Goal: Task Accomplishment & Management: Manage account settings

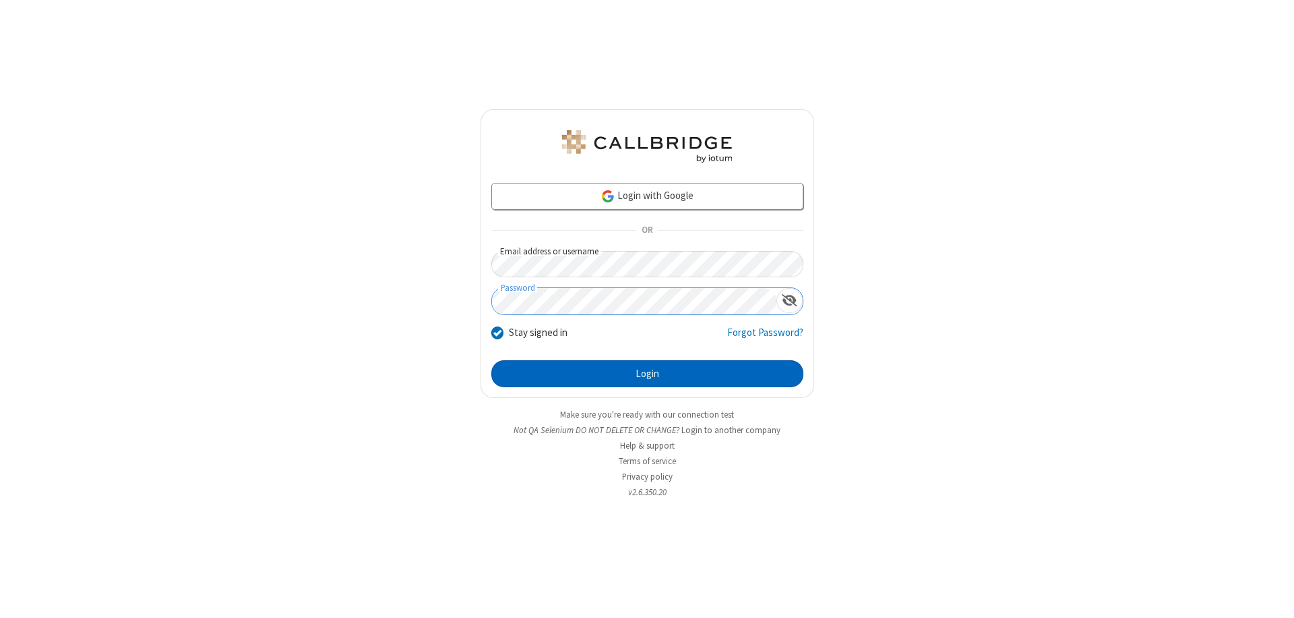
click at [647, 373] on button "Login" at bounding box center [647, 373] width 312 height 27
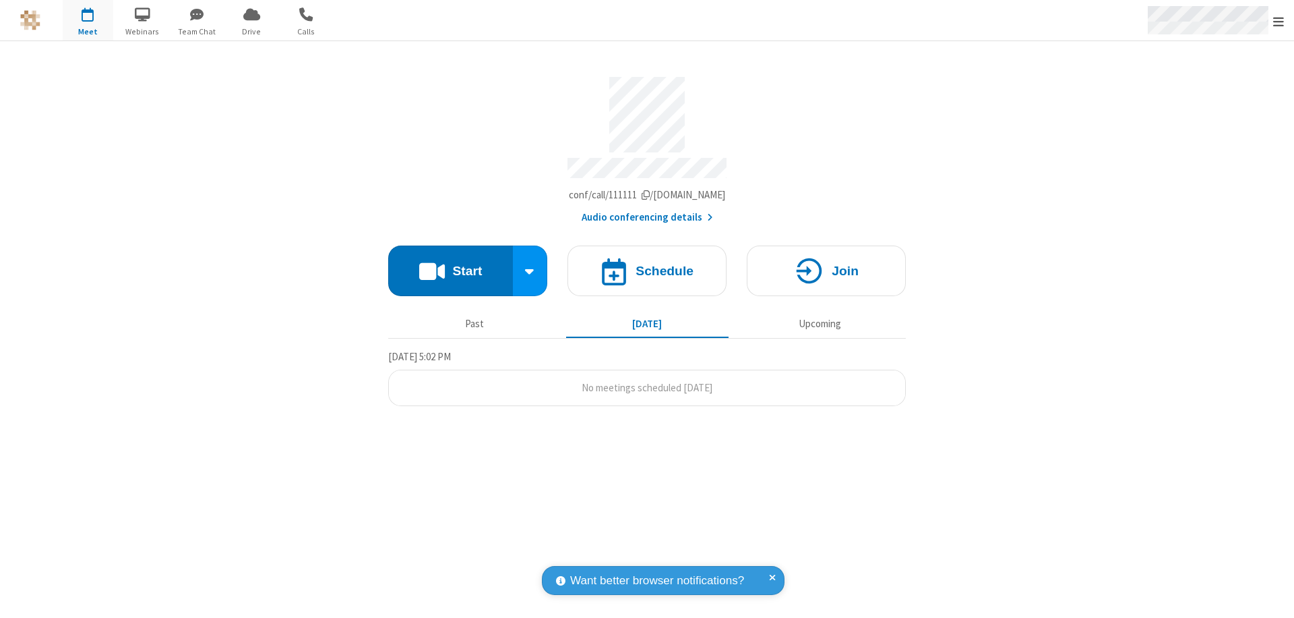
click at [1279, 21] on span "Open menu" at bounding box center [1278, 21] width 11 height 13
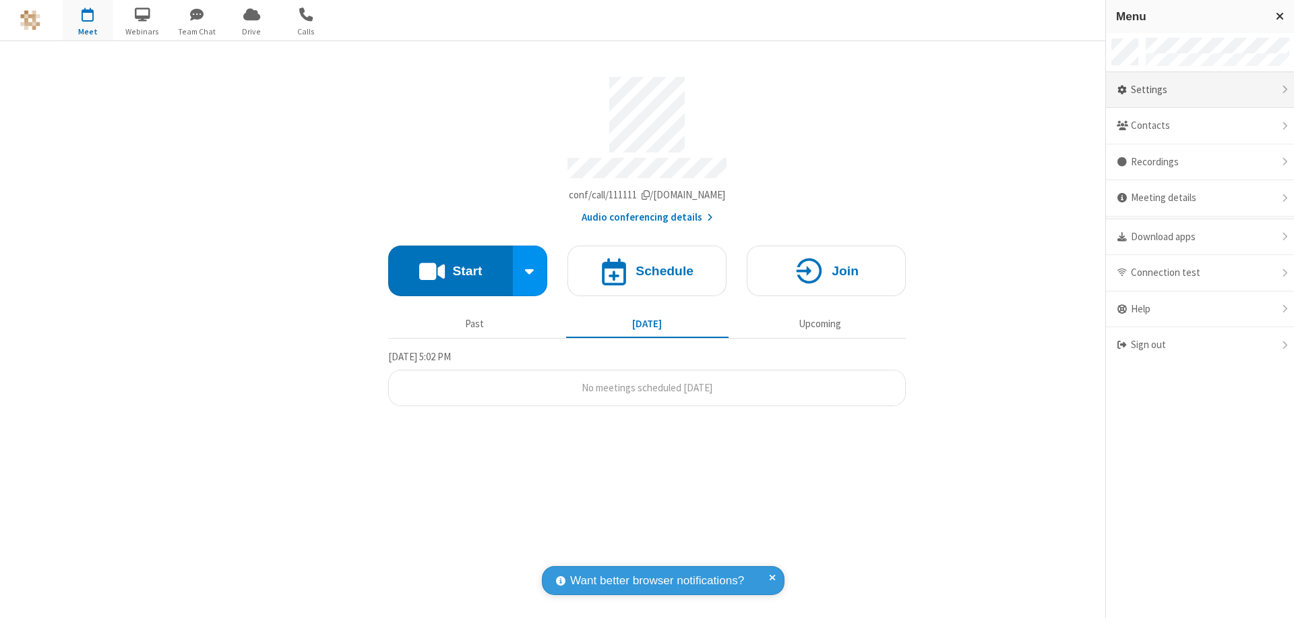
click at [1200, 90] on div "Settings" at bounding box center [1200, 90] width 188 height 36
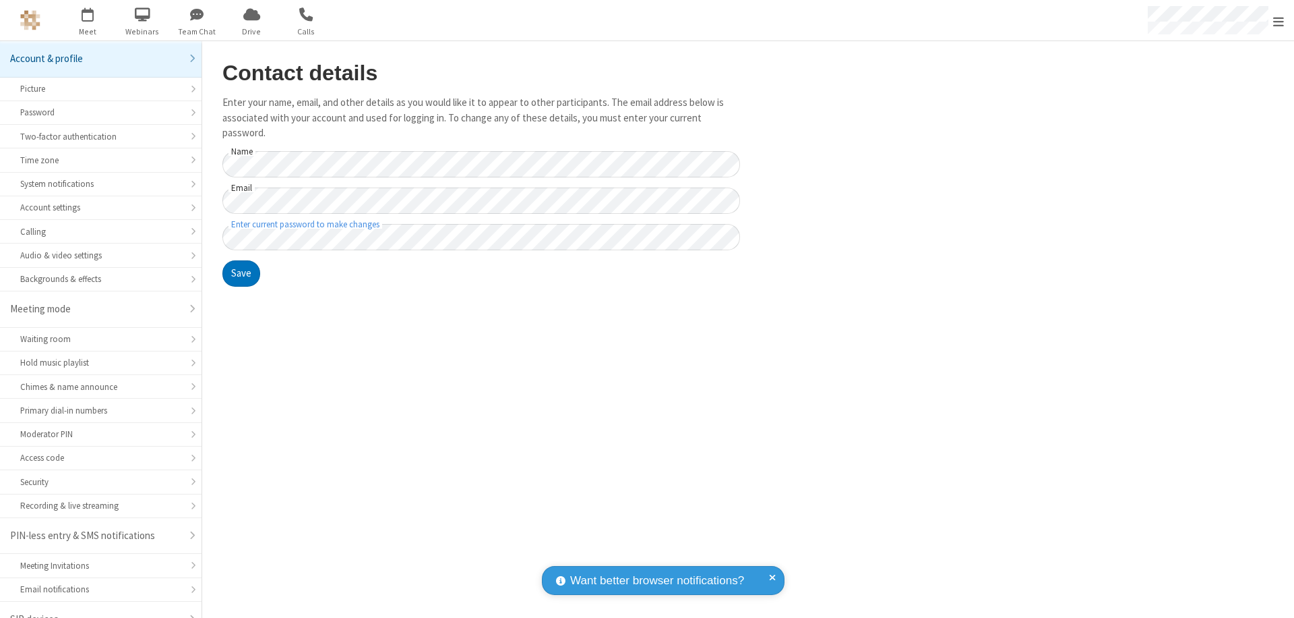
scroll to position [19, 0]
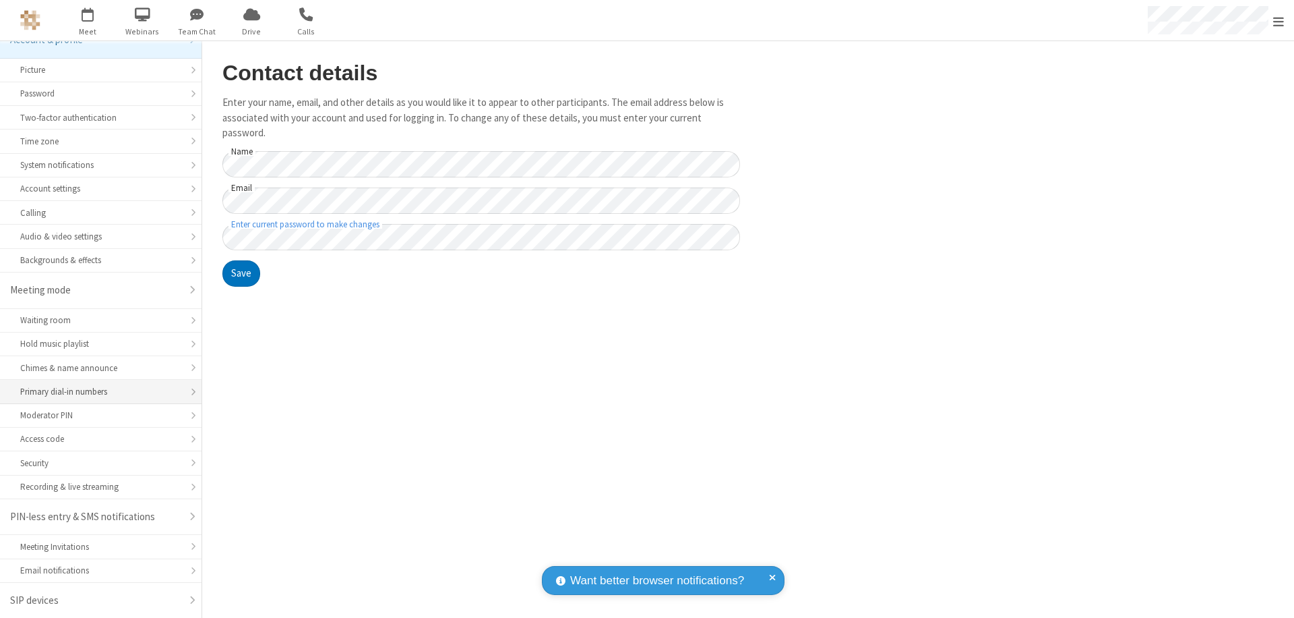
click at [96, 392] on div "Primary dial-in numbers" at bounding box center [100, 391] width 161 height 13
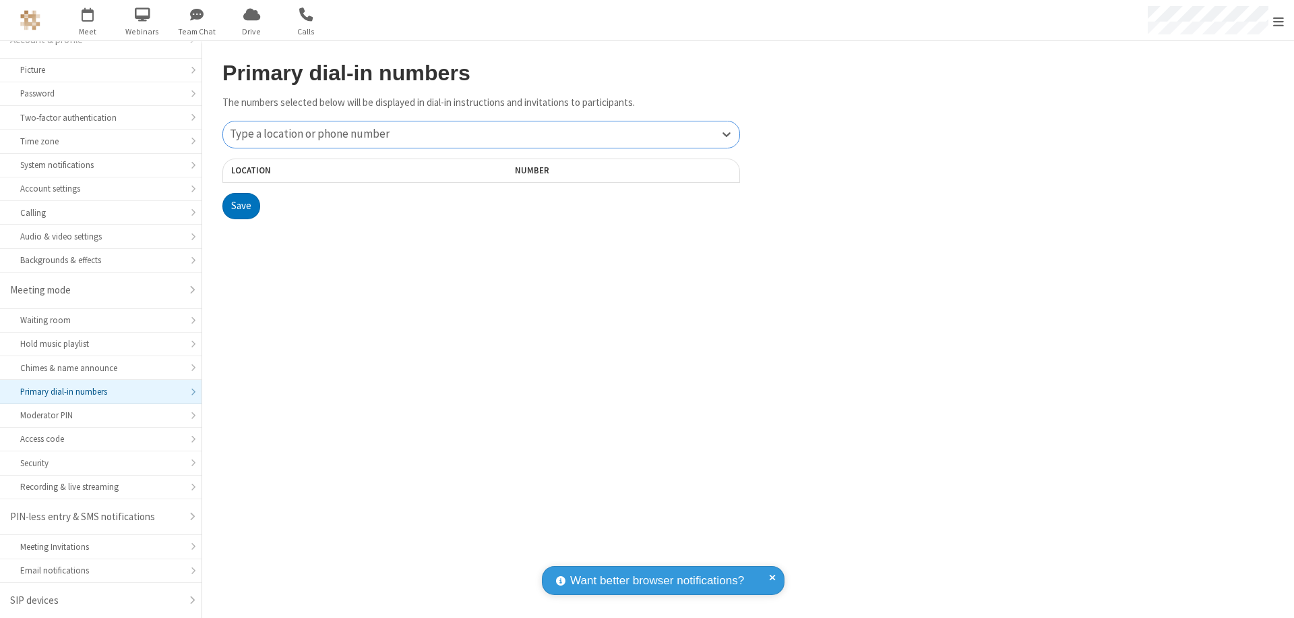
click at [481, 134] on div "Type a location or phone number" at bounding box center [481, 134] width 516 height 26
type input "[PHONE_NUMBER]"
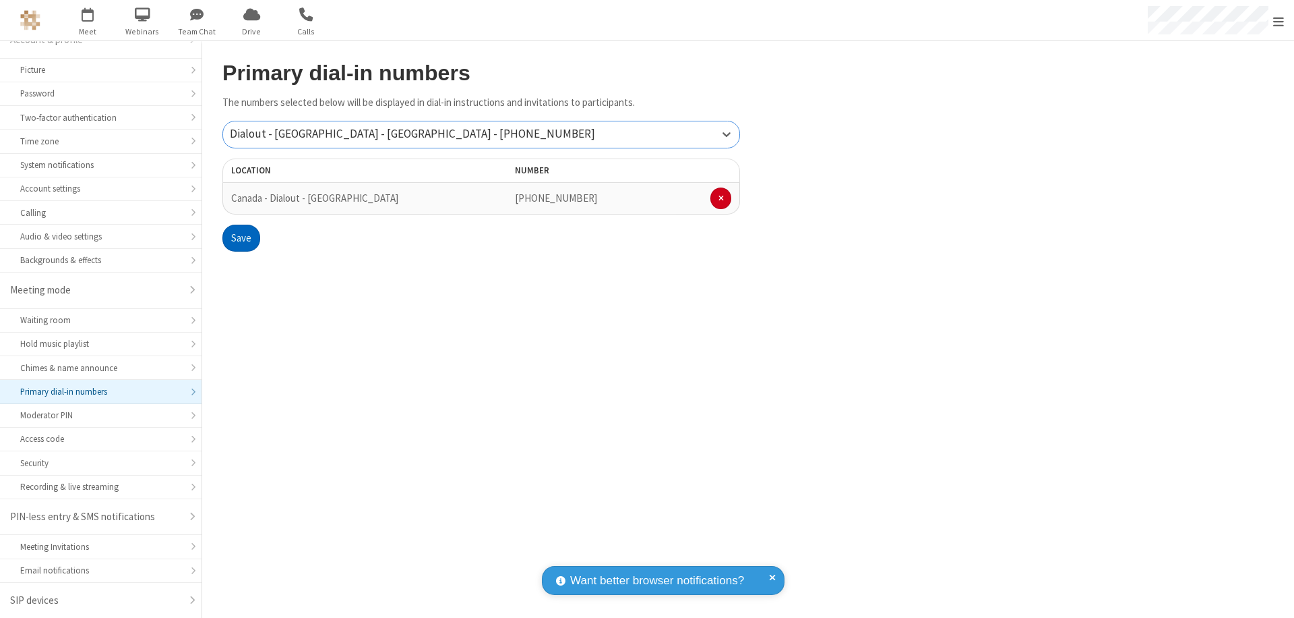
click at [241, 238] on button "Save" at bounding box center [241, 237] width 38 height 27
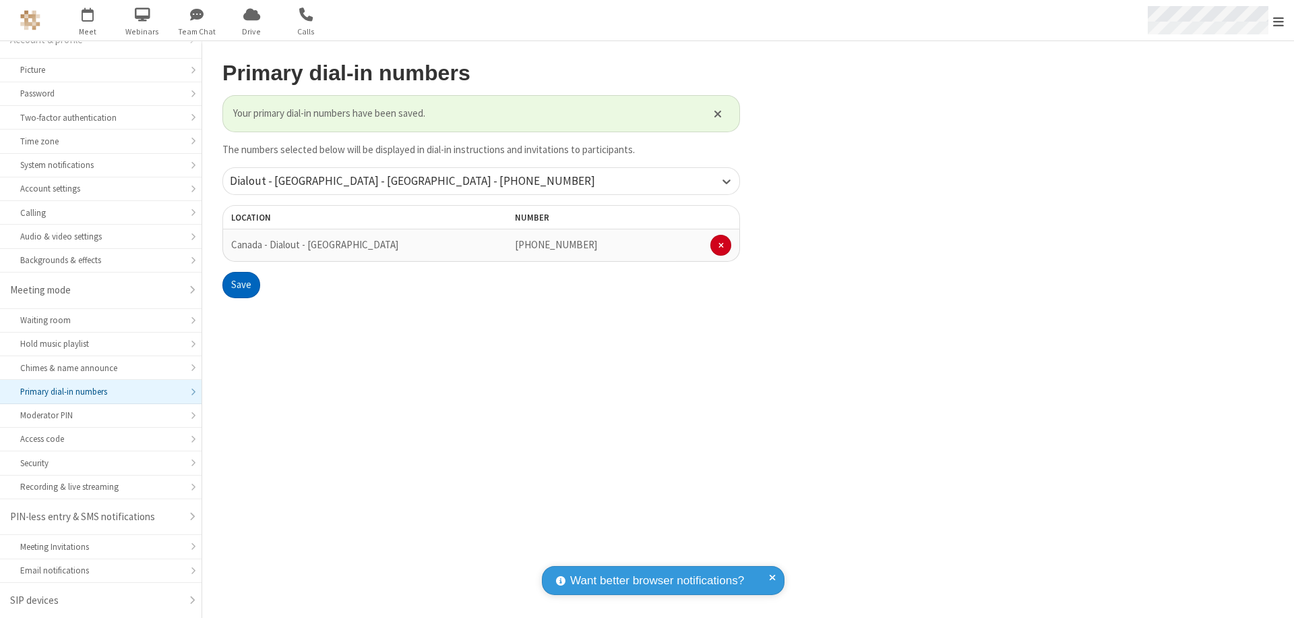
click at [1279, 21] on span "Open menu" at bounding box center [1278, 21] width 11 height 13
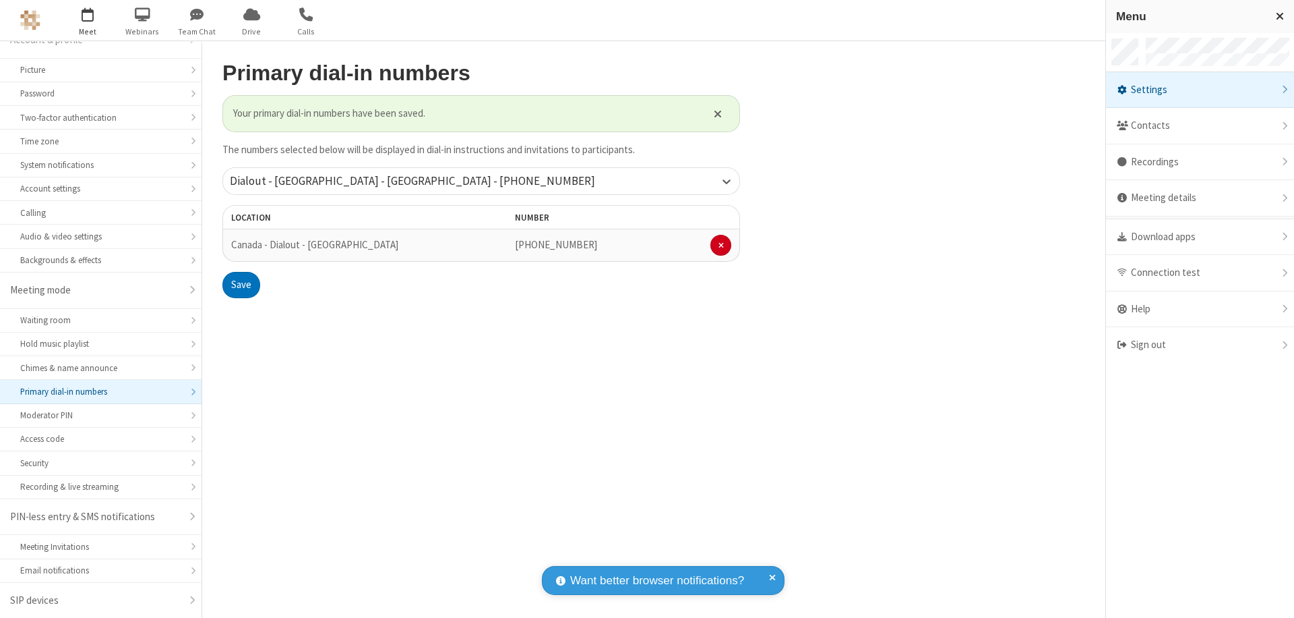
click at [88, 20] on span "button" at bounding box center [88, 14] width 51 height 23
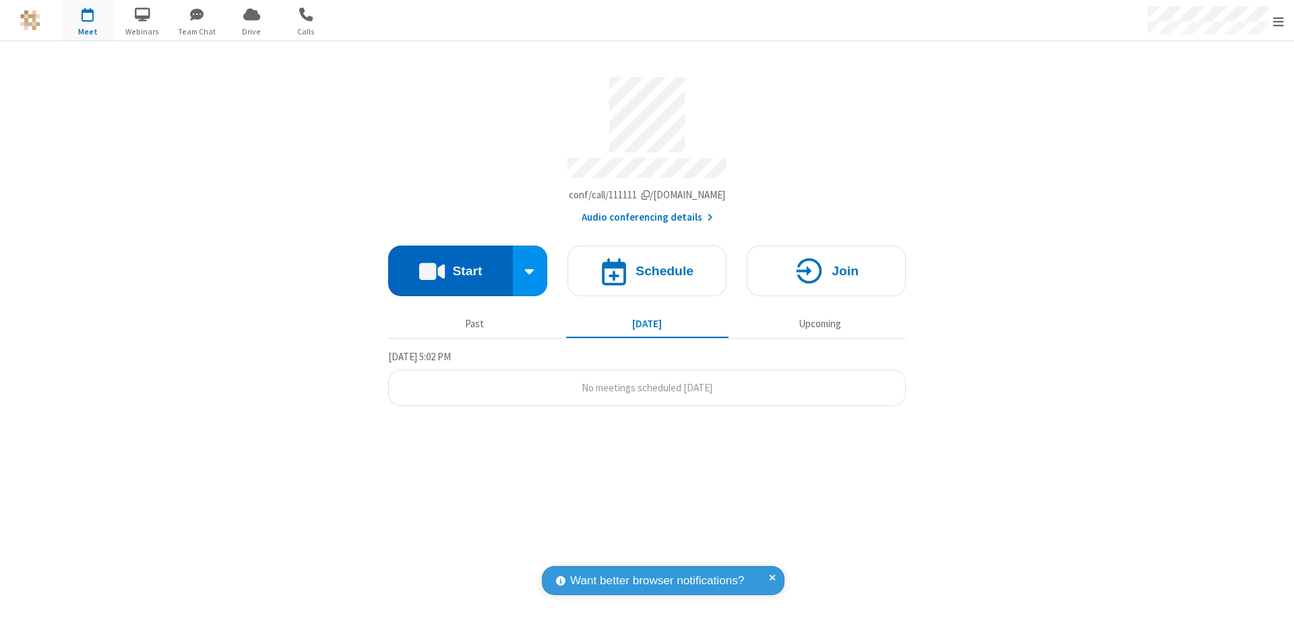
click at [450, 264] on button "Start" at bounding box center [450, 270] width 125 height 51
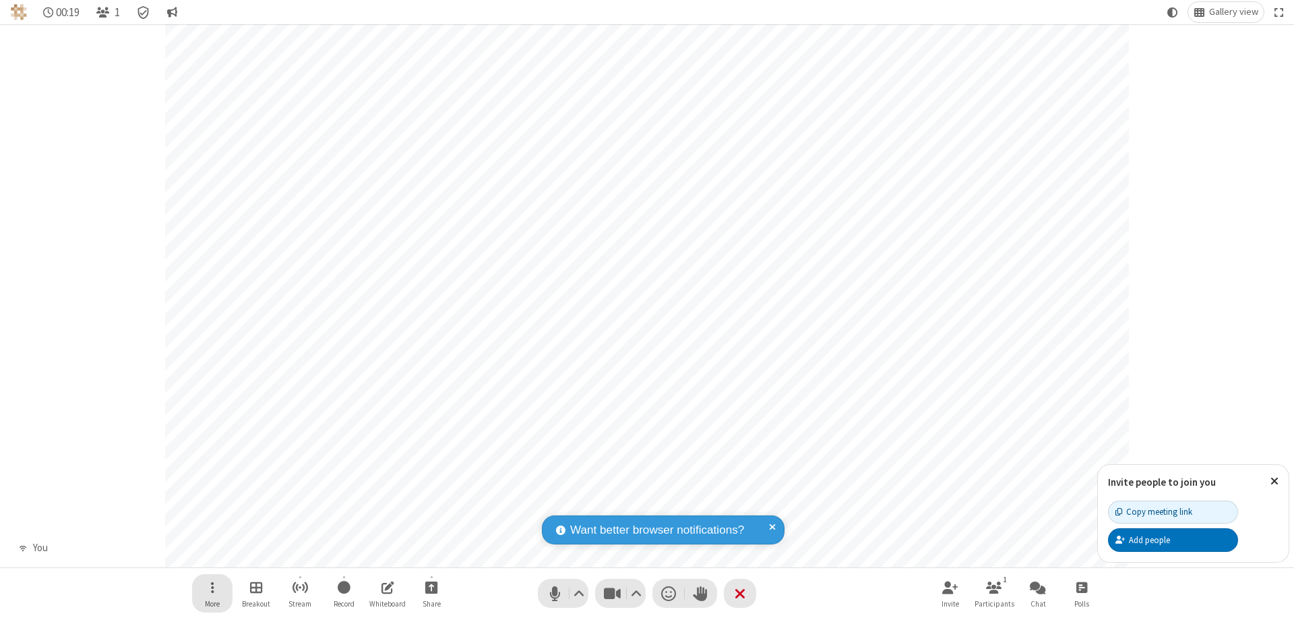
click at [212, 587] on span "Open menu" at bounding box center [212, 586] width 3 height 17
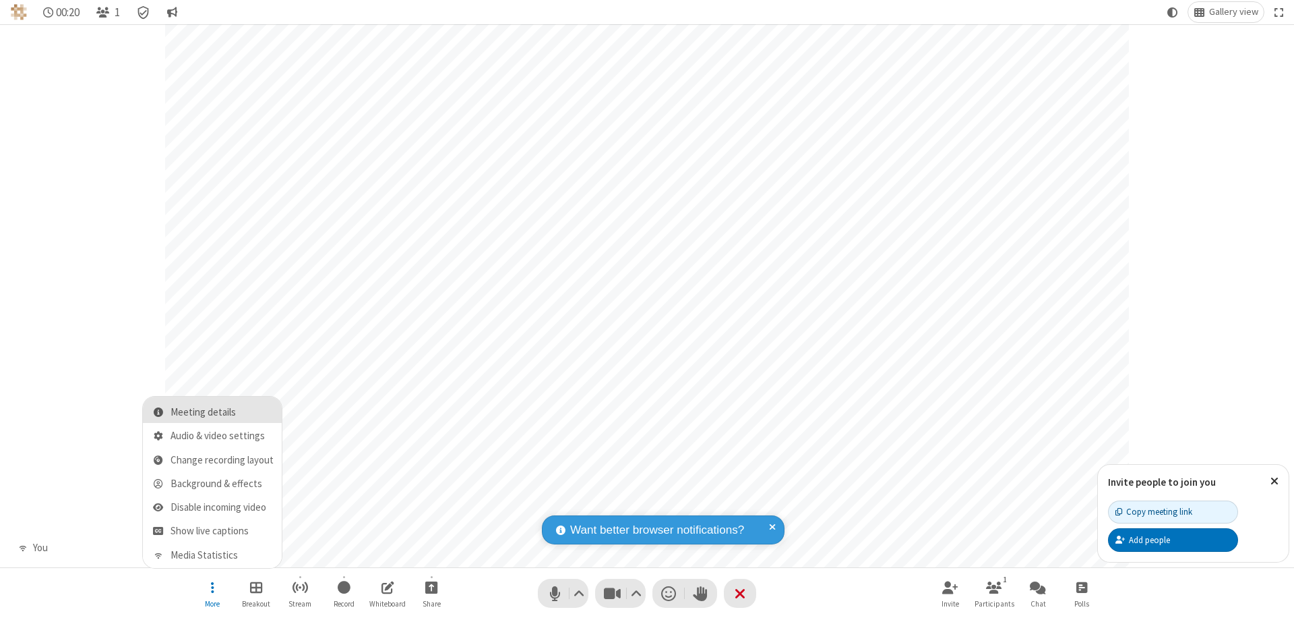
click at [222, 412] on span "Meeting details" at bounding box center [222, 412] width 103 height 11
